Goal: Transaction & Acquisition: Purchase product/service

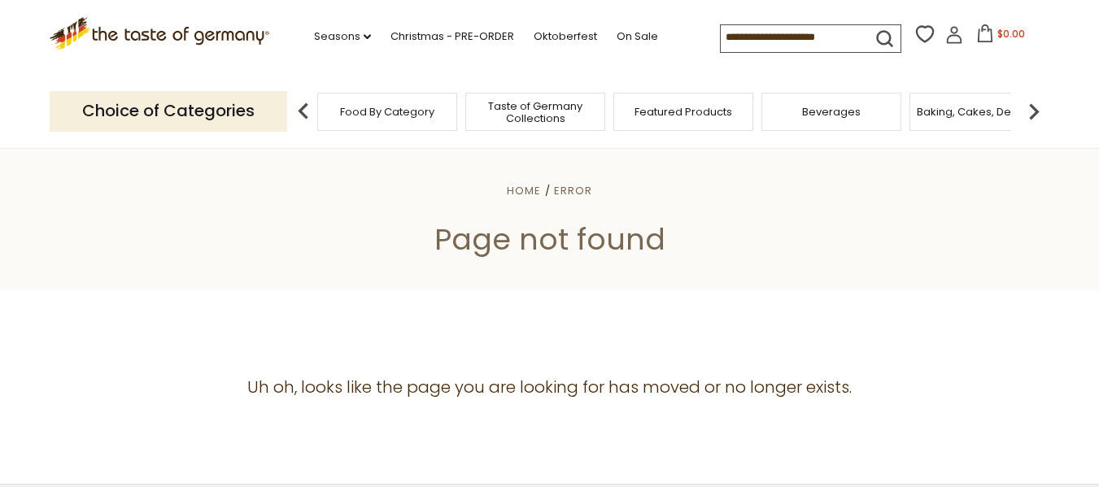
scroll to position [163, 0]
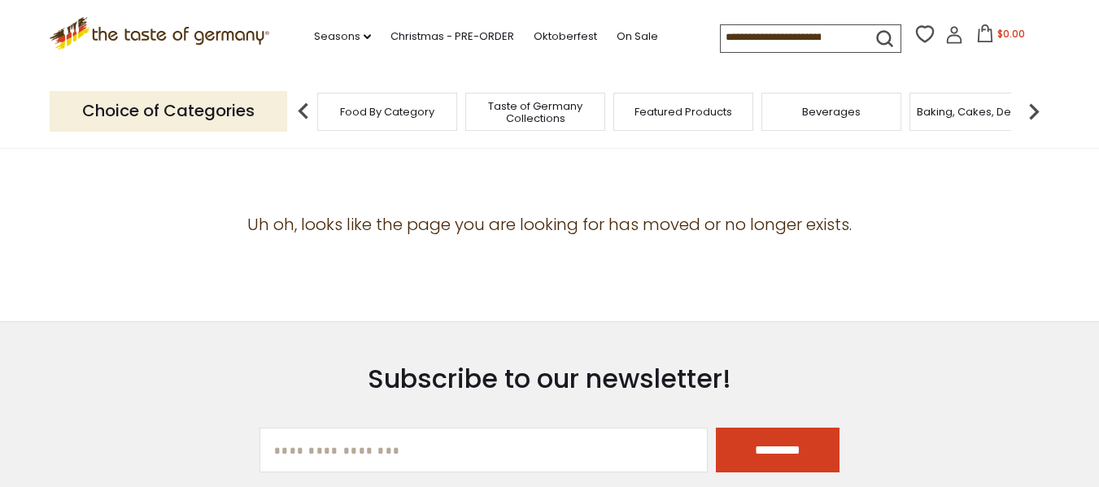
click at [207, 37] on icon ".st0{fill:#EDD300;} .st1{fill:#D33E21;}" at bounding box center [160, 33] width 220 height 33
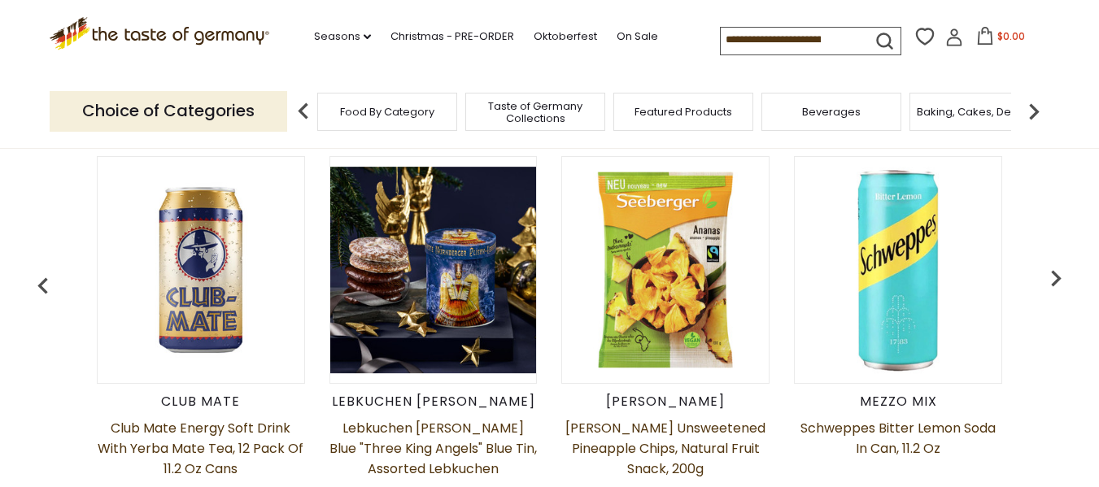
scroll to position [651, 0]
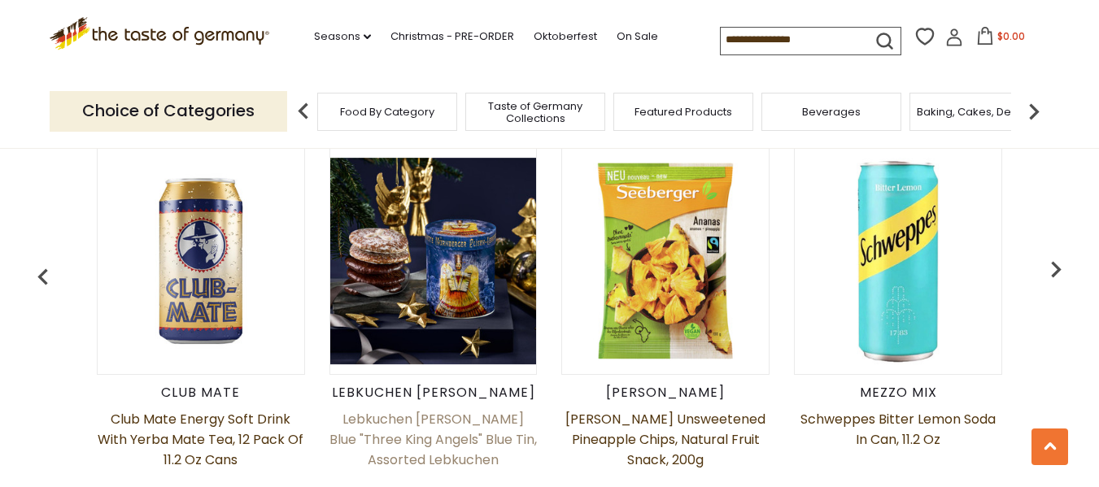
click at [445, 433] on link "Lebkuchen [PERSON_NAME] Blue "Three King Angels" Blue Tin, Assorted Lebkuchen" at bounding box center [434, 449] width 208 height 81
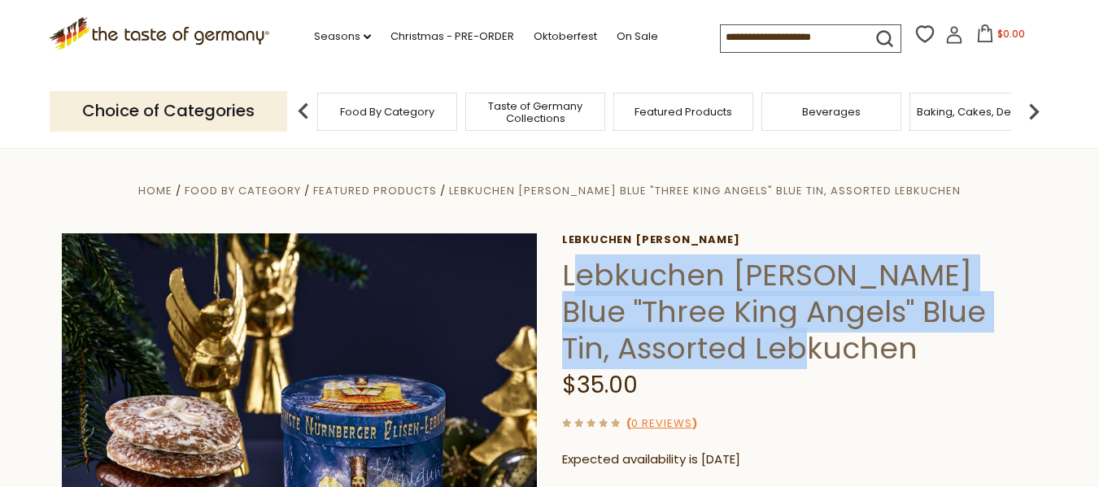
drag, startPoint x: 694, startPoint y: 334, endPoint x: 567, endPoint y: 290, distance: 134.6
click at [570, 281] on h1 "Lebkuchen Schmidt Blue "Three King Angels" Blue Tin, Assorted Lebkuchen" at bounding box center [800, 312] width 476 height 110
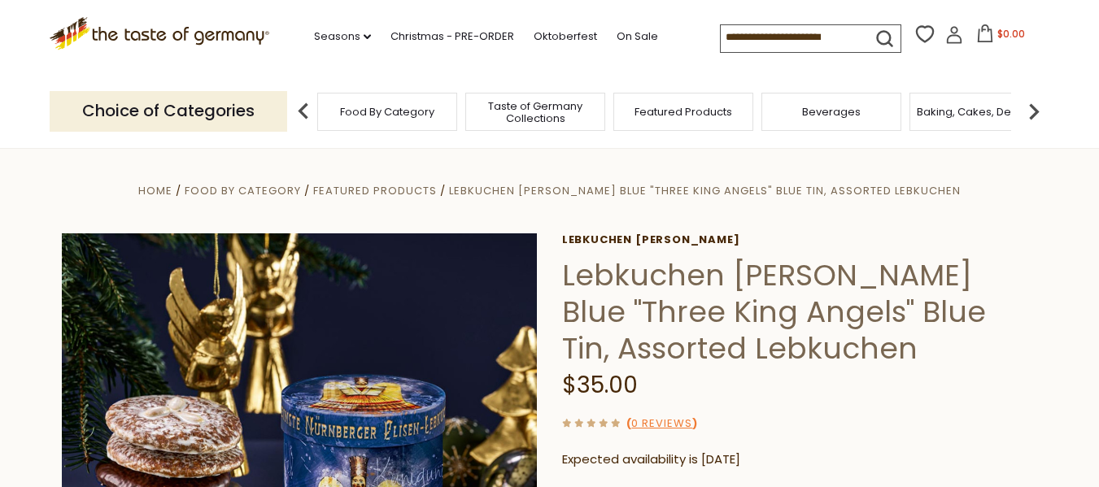
click at [567, 290] on h1 "Lebkuchen [PERSON_NAME] Blue "Three King Angels" Blue Tin, Assorted Lebkuchen" at bounding box center [800, 312] width 476 height 110
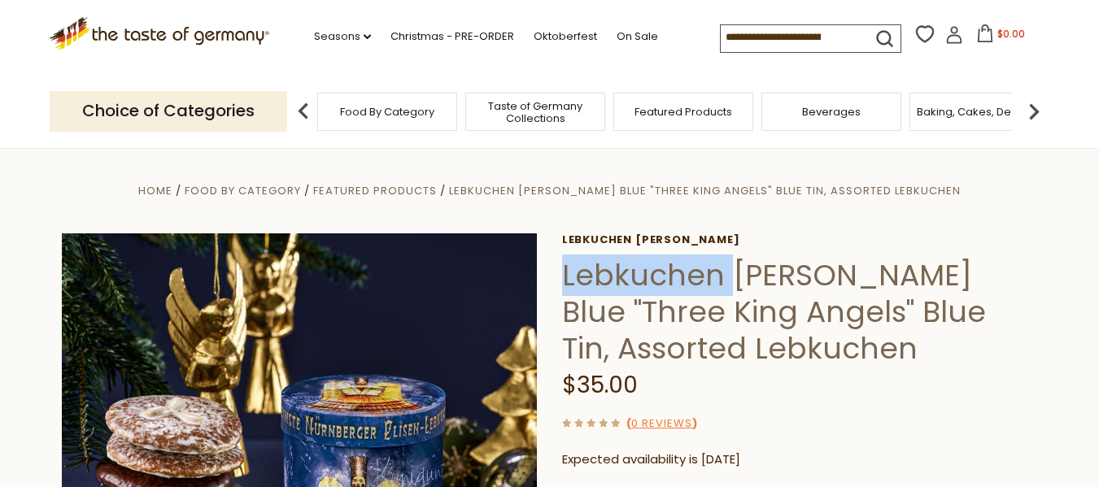
click at [567, 290] on h1 "Lebkuchen [PERSON_NAME] Blue "Three King Angels" Blue Tin, Assorted Lebkuchen" at bounding box center [800, 312] width 476 height 110
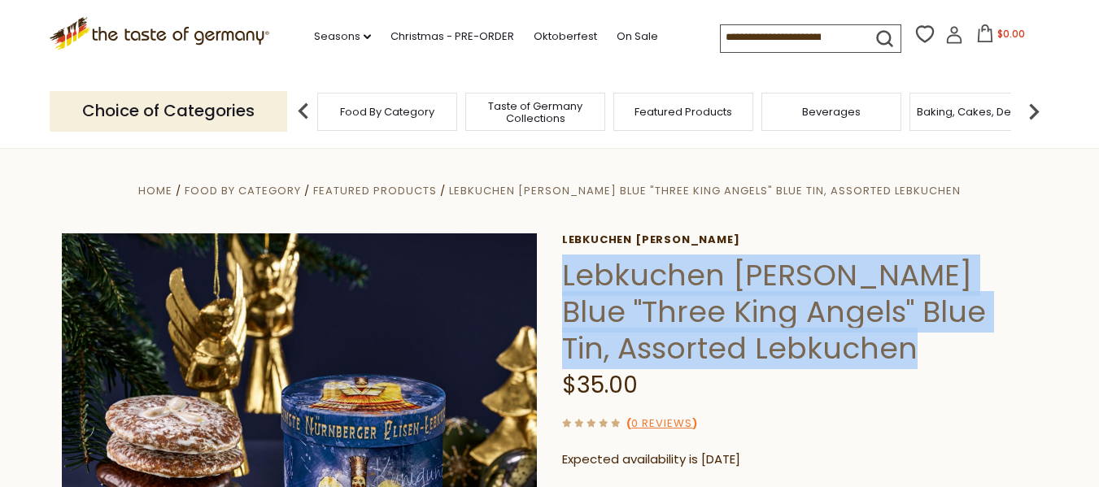
drag, startPoint x: 567, startPoint y: 290, endPoint x: 622, endPoint y: 308, distance: 58.4
click at [612, 308] on h1 "Lebkuchen [PERSON_NAME] Blue "Three King Angels" Blue Tin, Assorted Lebkuchen" at bounding box center [800, 312] width 476 height 110
copy div "Lebkuchen [PERSON_NAME] Blue "Three King Angels" Blue Tin, Assorted Lebkuchen"
